Goal: Information Seeking & Learning: Learn about a topic

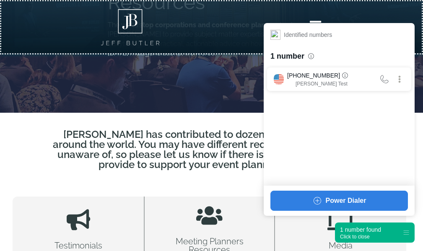
scroll to position [176, 0]
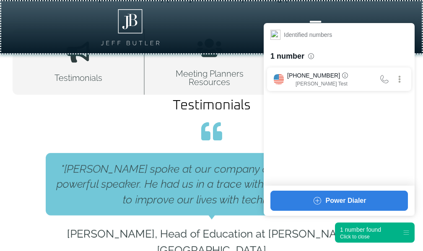
click at [365, 227] on div "1 number found" at bounding box center [360, 229] width 41 height 8
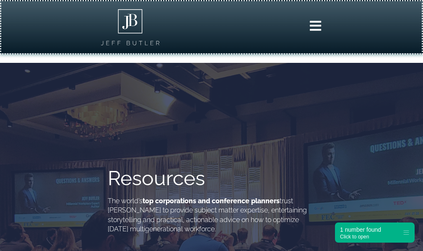
scroll to position [0, 0]
click at [315, 28] on icon at bounding box center [315, 25] width 13 height 13
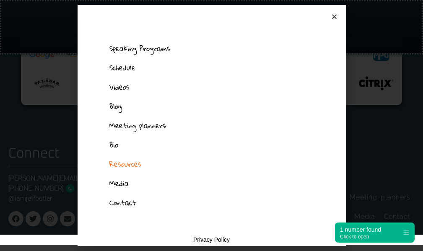
scroll to position [637, 0]
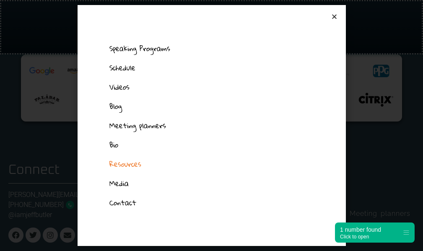
click at [125, 49] on link "Speaking Programs" at bounding box center [211, 48] width 221 height 19
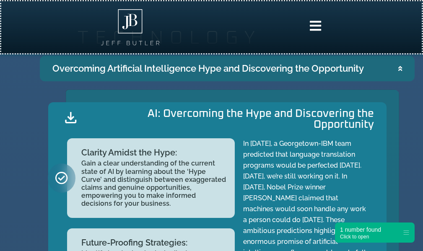
scroll to position [796, 0]
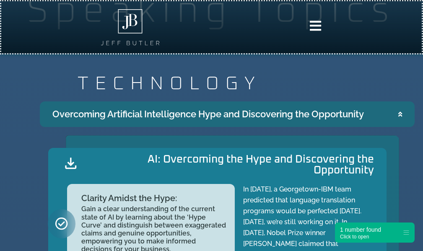
click at [69, 163] on icon "Accordion. Open links with Enter or Space, close with Escape, and navigate with…" at bounding box center [70, 163] width 11 height 11
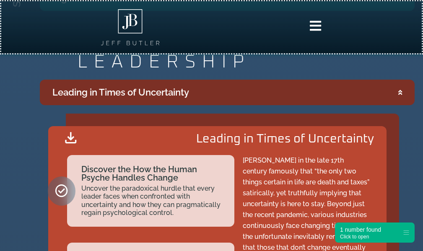
scroll to position [1341, 0]
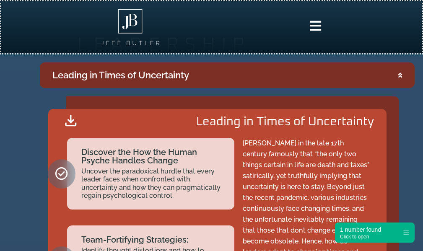
click at [398, 74] on icon "Accordion. Open links with Enter or Space, close with Escape, and navigate with…" at bounding box center [400, 75] width 4 height 6
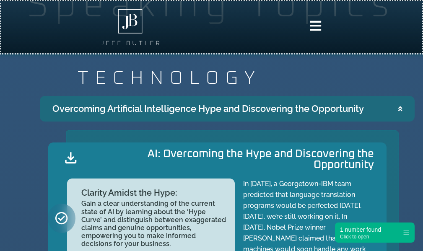
scroll to position [796, 0]
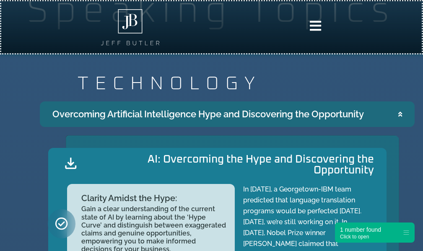
click at [390, 112] on summary "Overcoming Artificial Intelligence Hype and Discovering the Opportunity" at bounding box center [227, 114] width 375 height 26
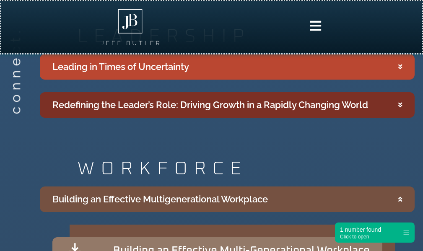
scroll to position [1005, 0]
